Goal: Information Seeking & Learning: Learn about a topic

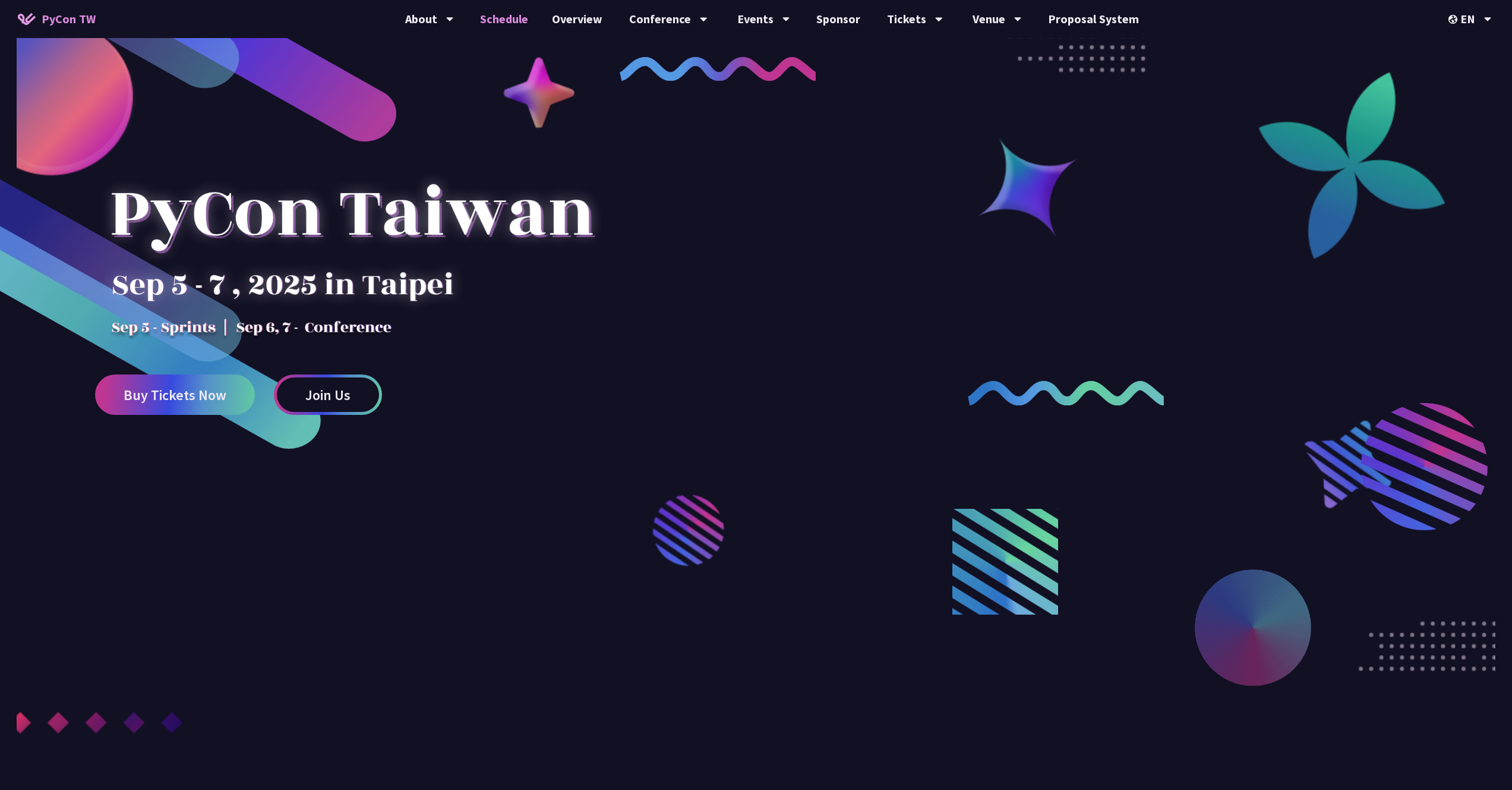
click at [524, 18] on link "Schedule" at bounding box center [504, 19] width 72 height 38
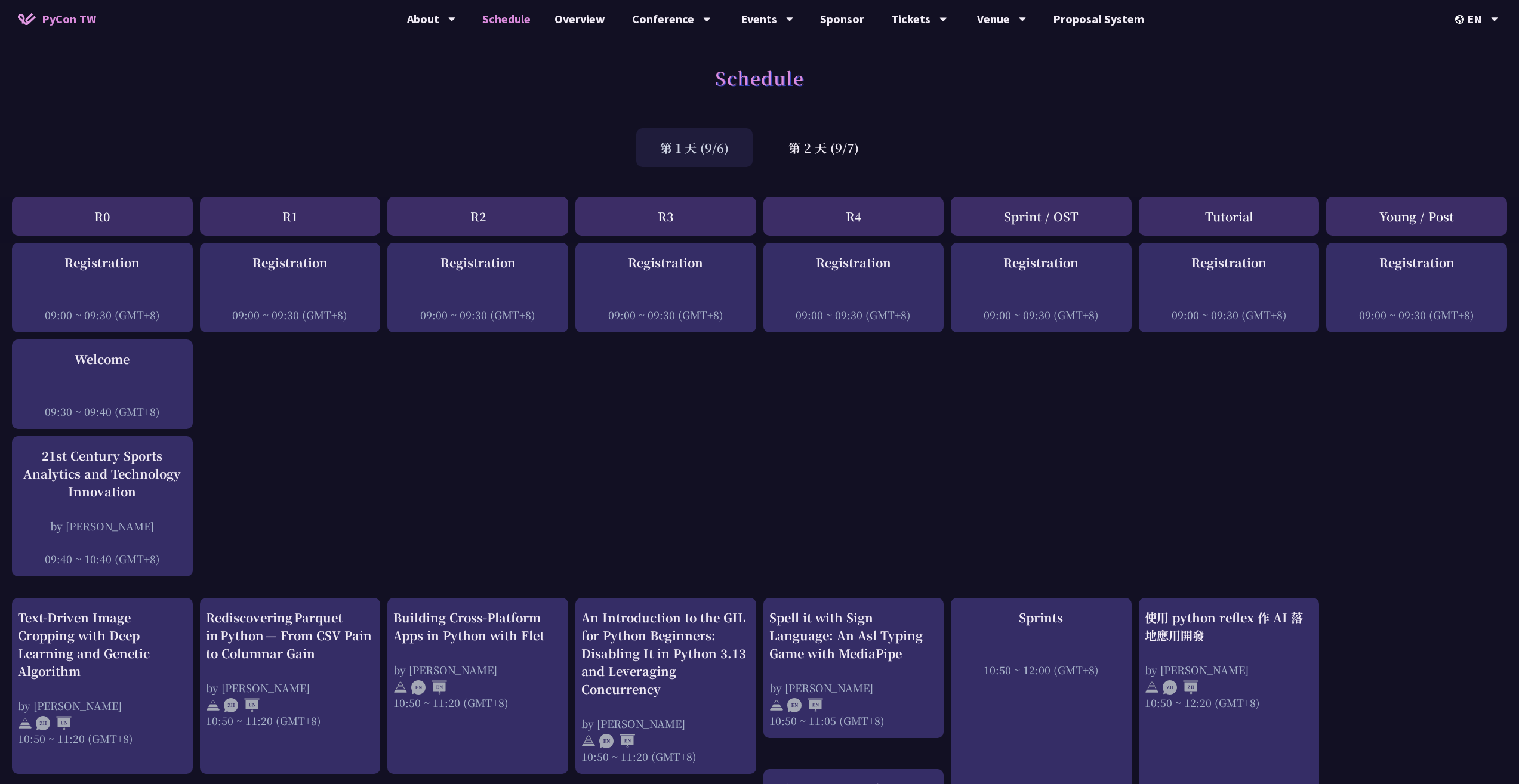
drag, startPoint x: 915, startPoint y: 145, endPoint x: 896, endPoint y: 139, distance: 19.9
click at [896, 139] on div "第 1 天 (9/6) 第 2 天 (9/7)" at bounding box center [759, 147] width 1519 height 51
drag, startPoint x: 927, startPoint y: 160, endPoint x: 914, endPoint y: 156, distance: 13.6
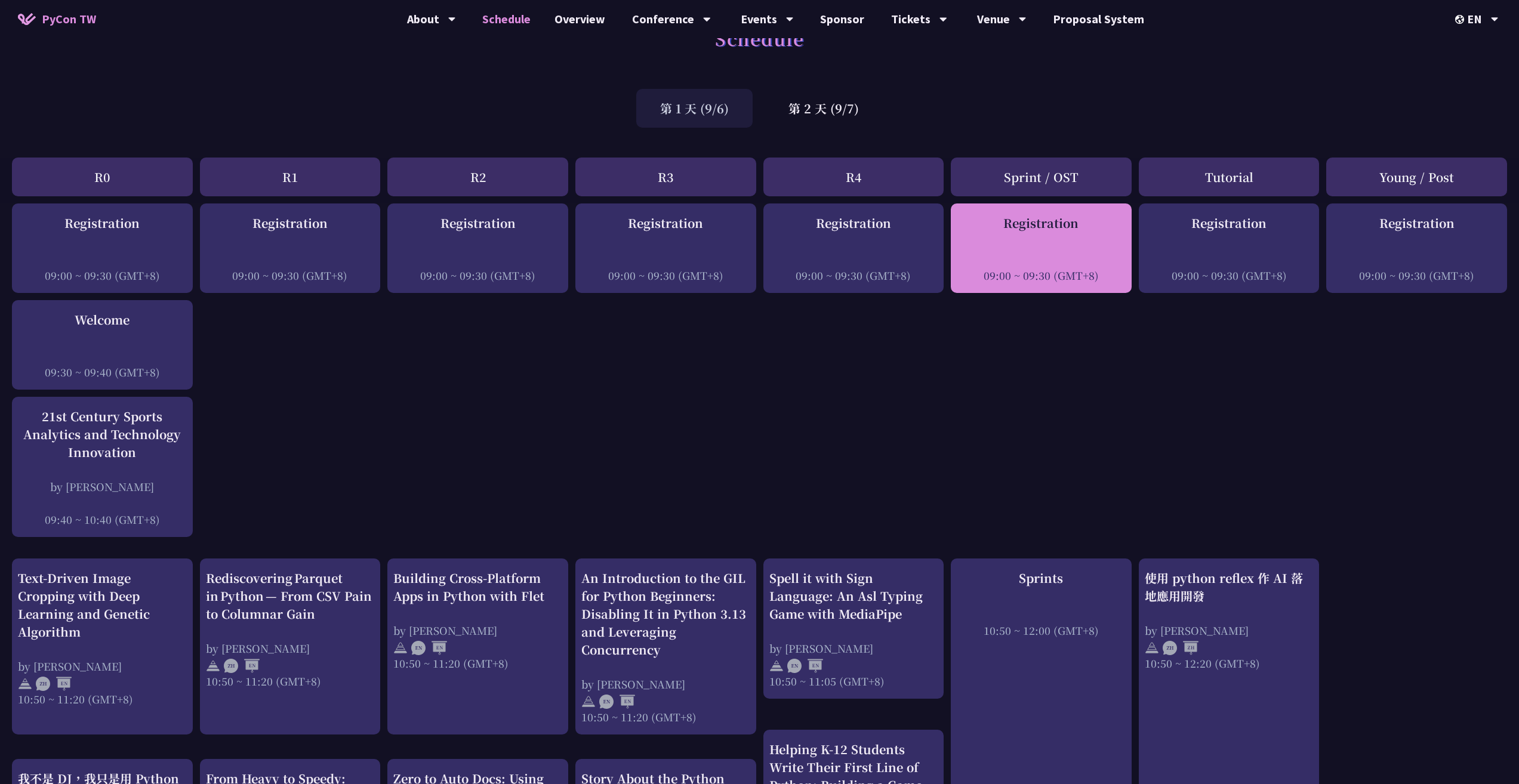
scroll to position [43, 0]
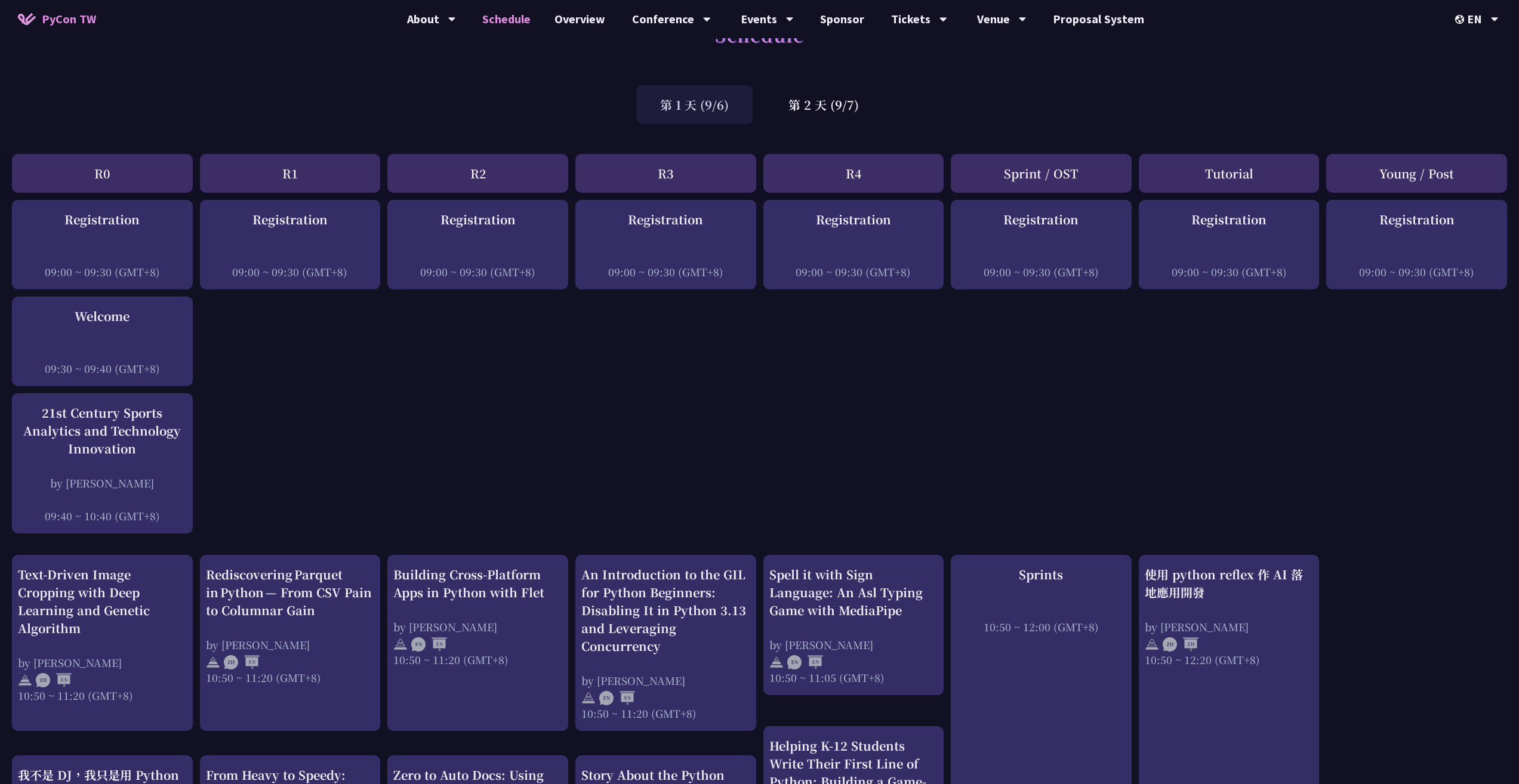
drag, startPoint x: 1203, startPoint y: 260, endPoint x: 925, endPoint y: 450, distance: 336.7
click at [53, 9] on link "PyCon TW" at bounding box center [57, 19] width 102 height 30
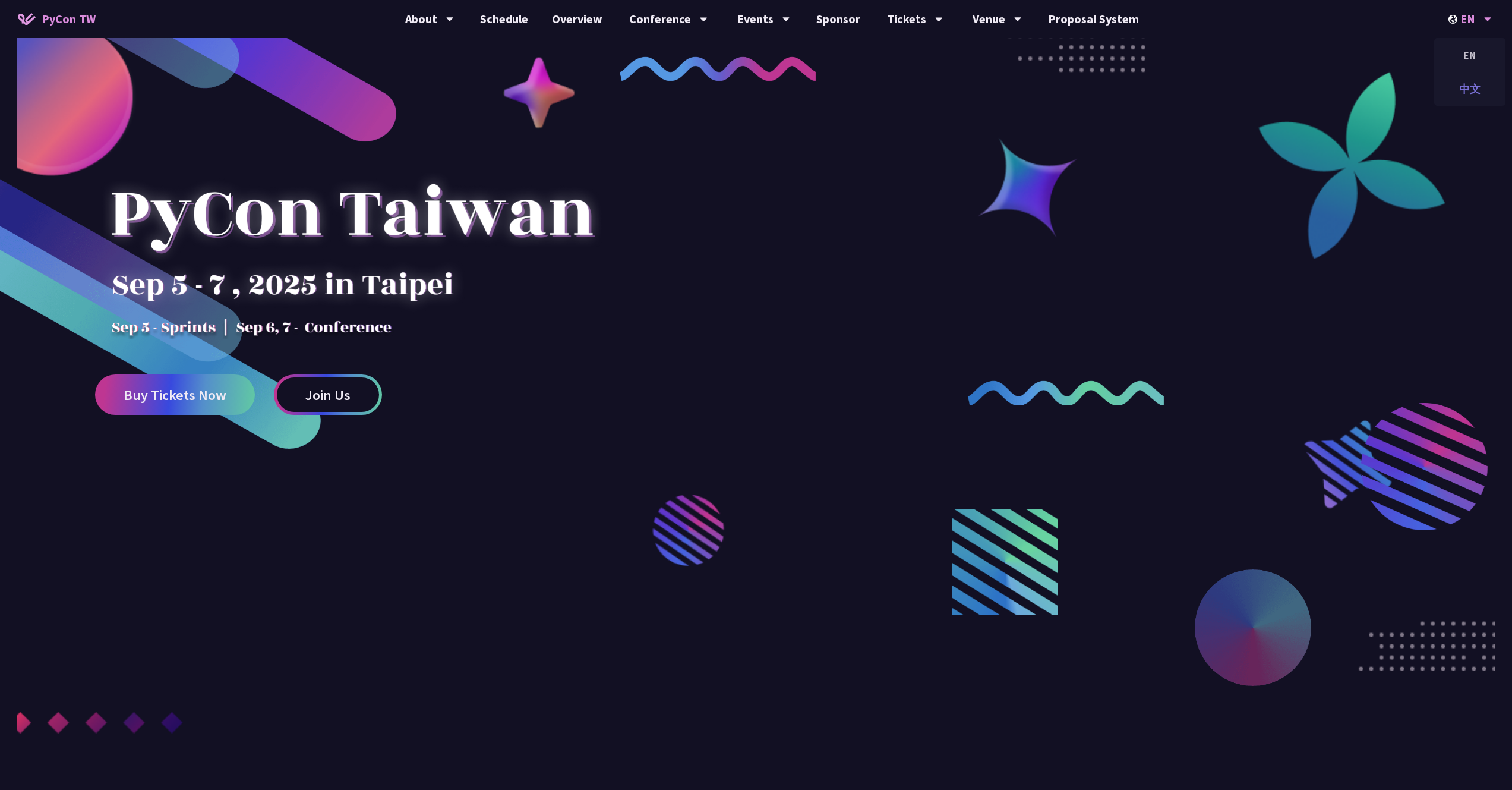
click at [1474, 82] on div "中文" at bounding box center [1470, 89] width 72 height 28
